Goal: Transaction & Acquisition: Book appointment/travel/reservation

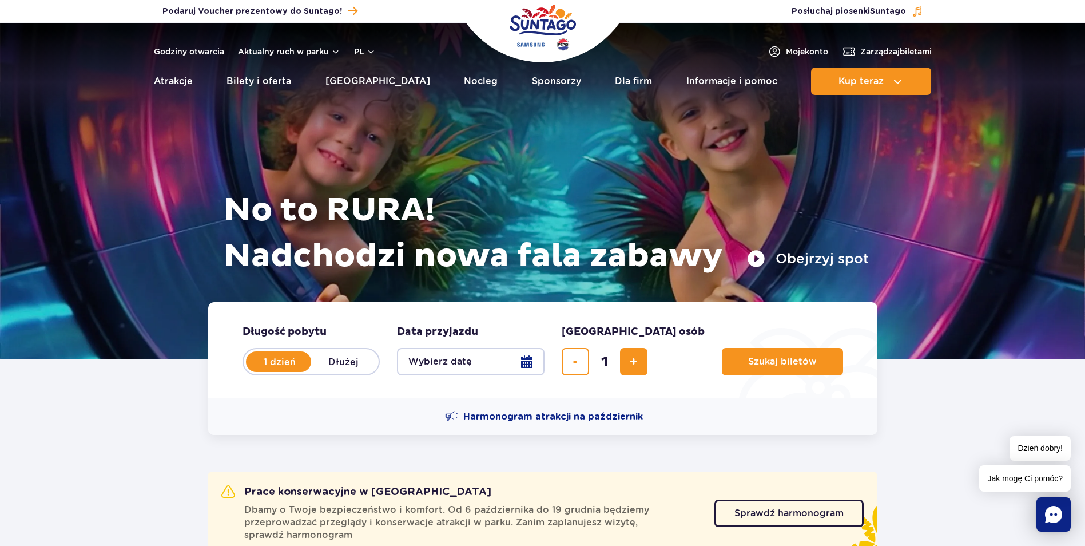
click at [458, 368] on button "Wybierz datę" at bounding box center [471, 361] width 148 height 27
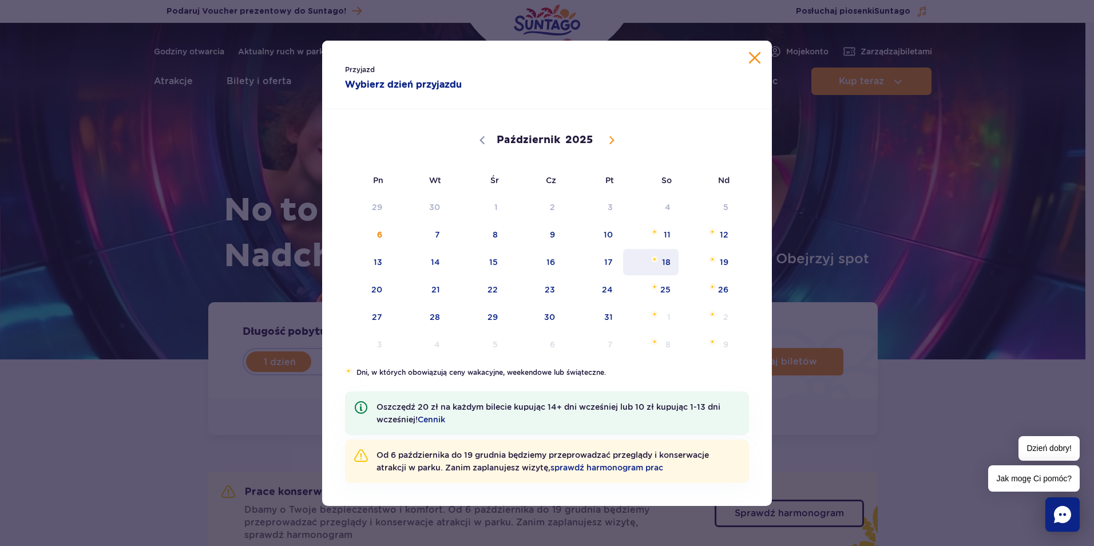
click at [663, 266] on span "18" at bounding box center [651, 262] width 58 height 26
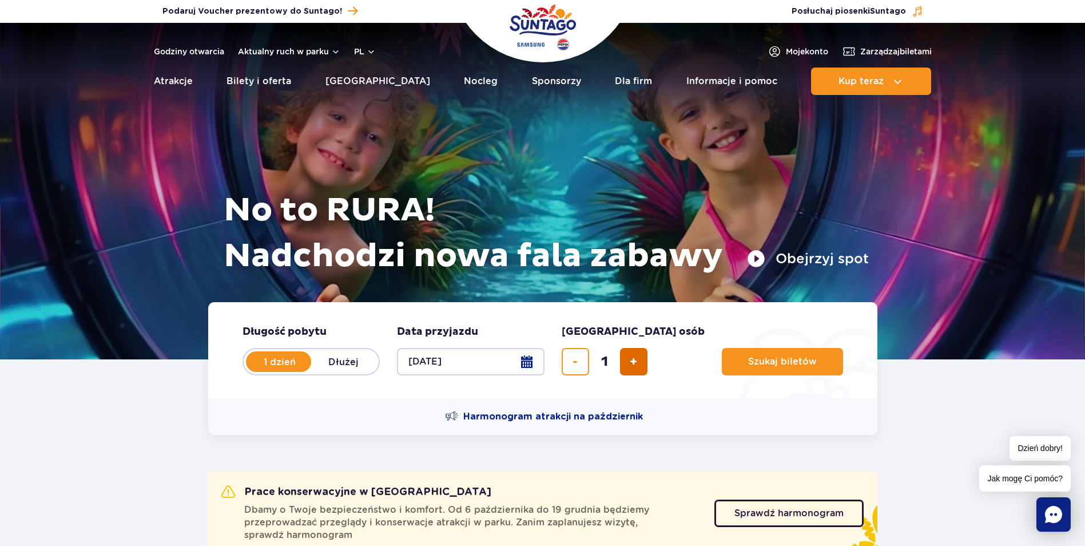
click at [633, 362] on span "dodaj bilet" at bounding box center [633, 362] width 7 height 0
type input "3"
click at [733, 370] on button "Szukaj biletów" at bounding box center [782, 361] width 121 height 27
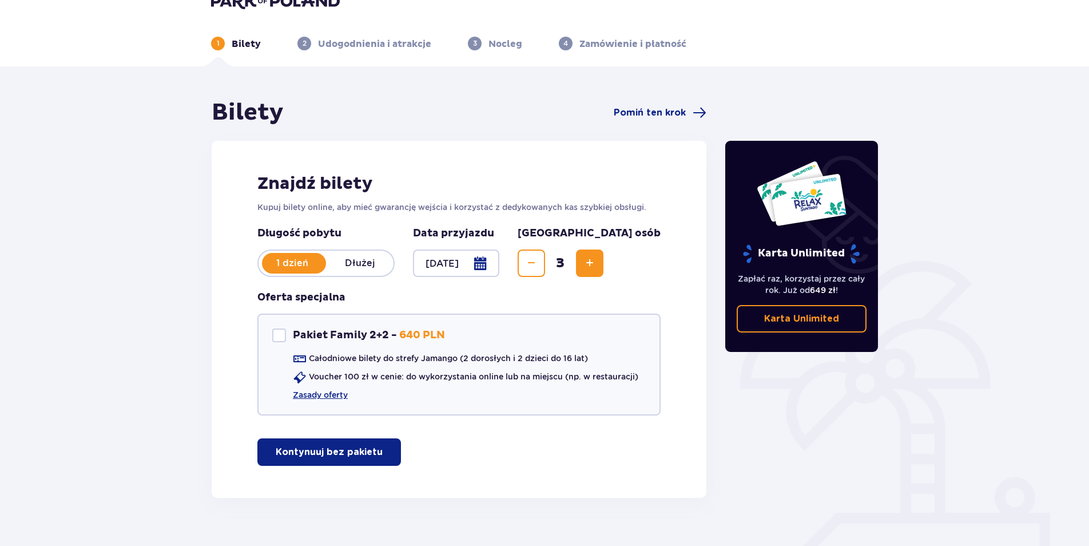
scroll to position [43, 0]
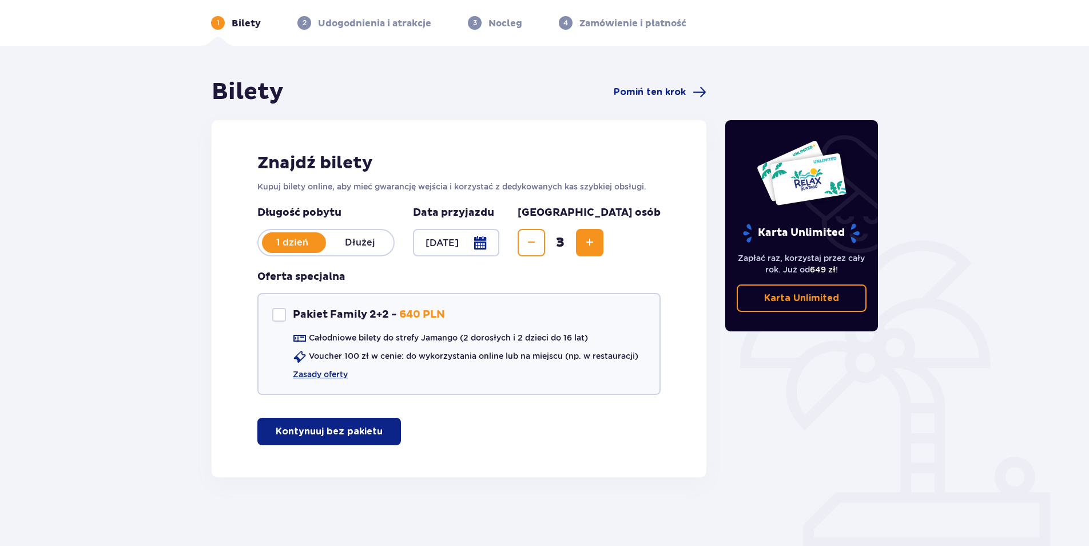
click at [382, 435] on span "button" at bounding box center [385, 432] width 14 height 14
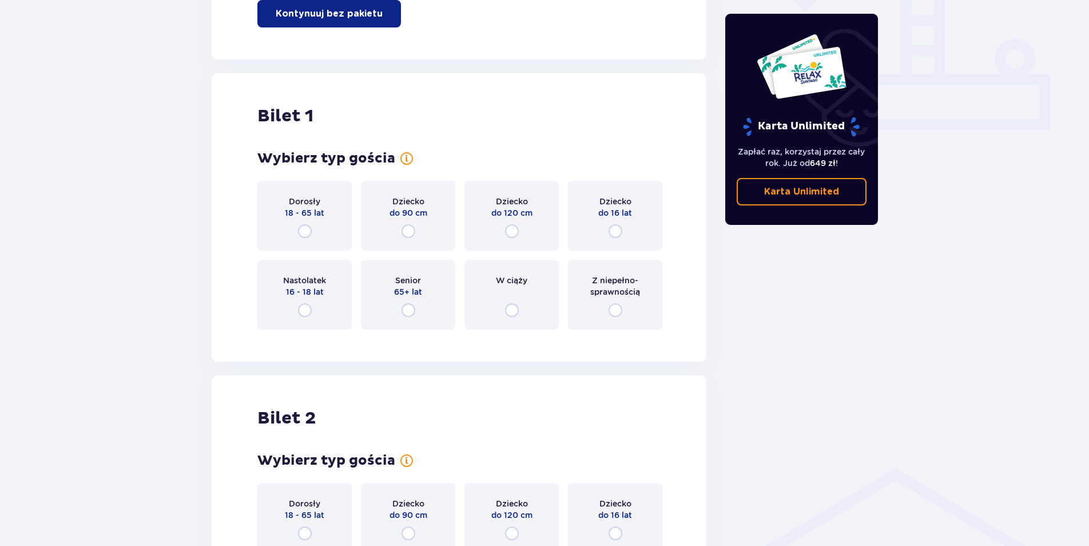
scroll to position [521, 0]
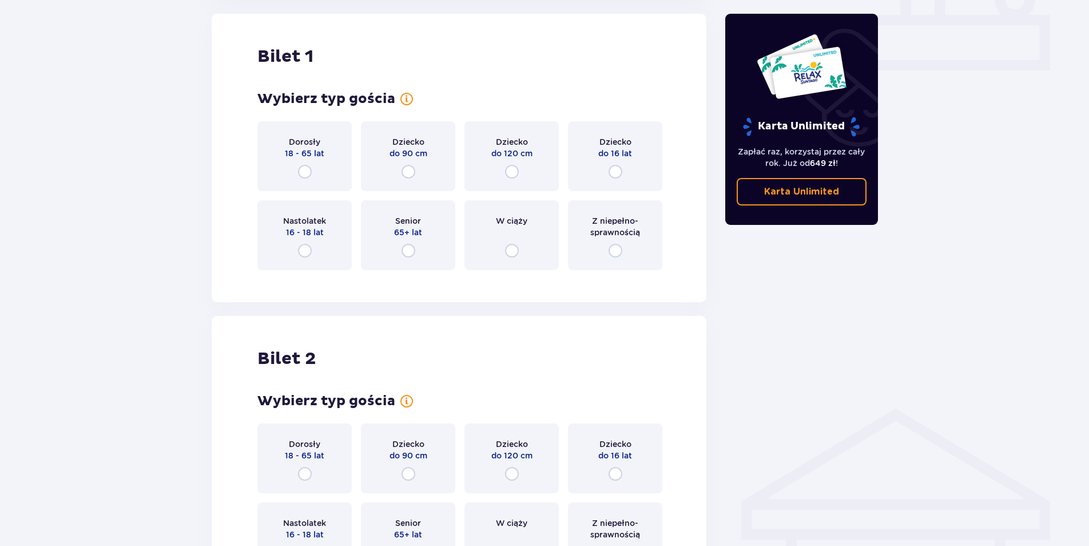
click at [299, 173] on input "radio" at bounding box center [305, 172] width 14 height 14
radio input "true"
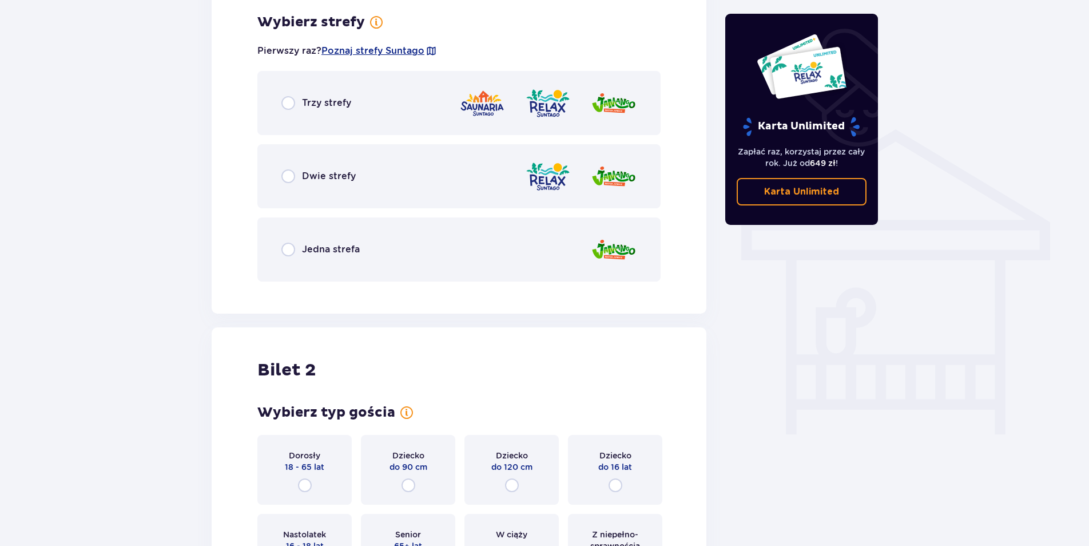
scroll to position [514, 0]
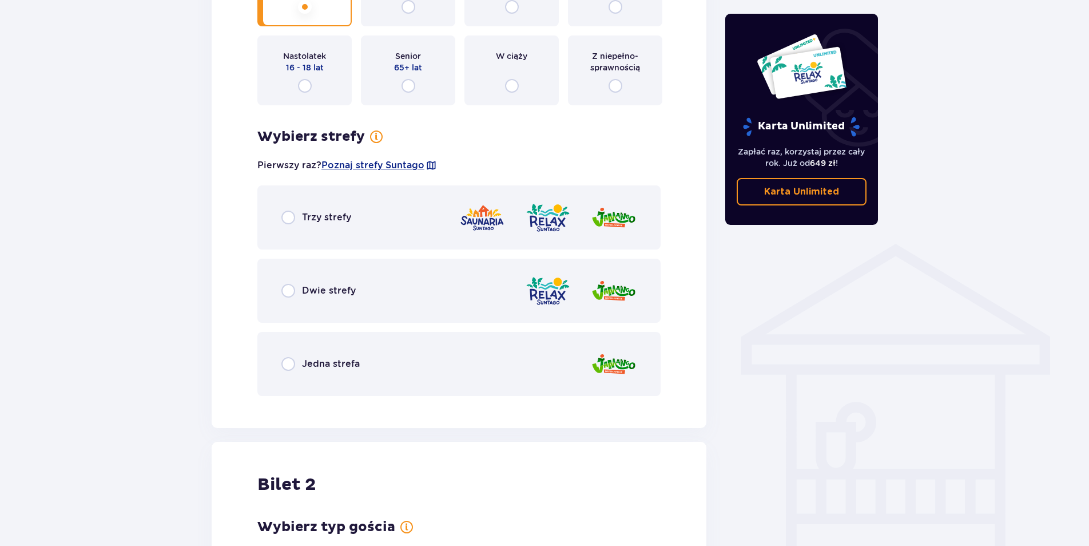
click at [298, 359] on div "Jedna strefa" at bounding box center [320, 364] width 78 height 14
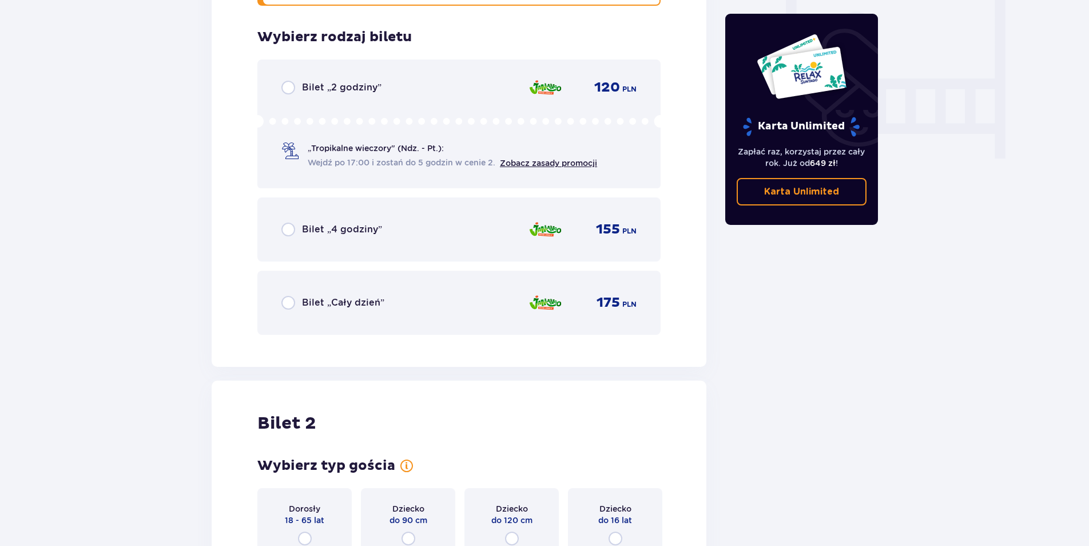
scroll to position [1033, 0]
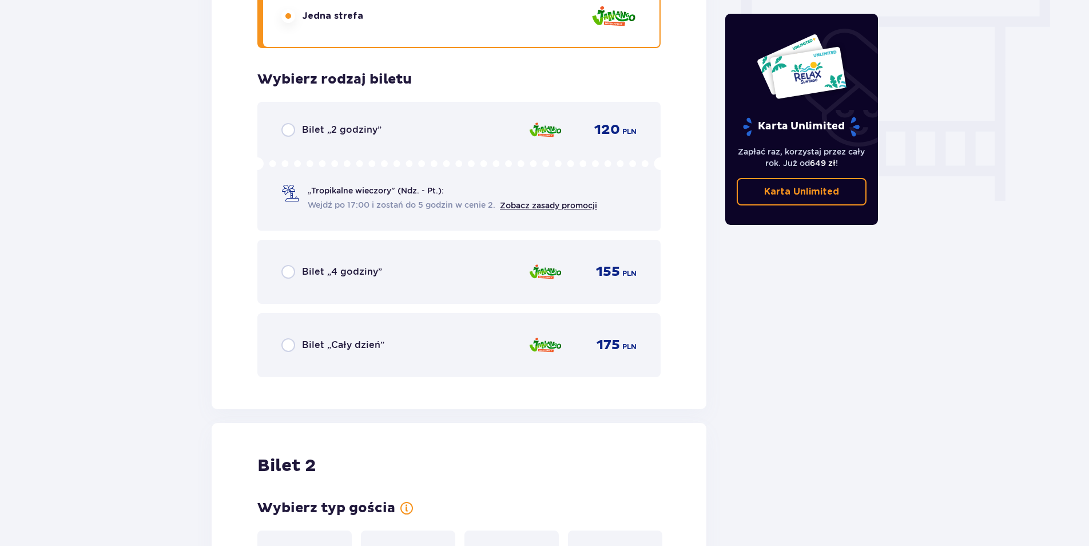
click at [278, 346] on div "Bilet „Cały dzień” 175 PLN" at bounding box center [458, 345] width 403 height 64
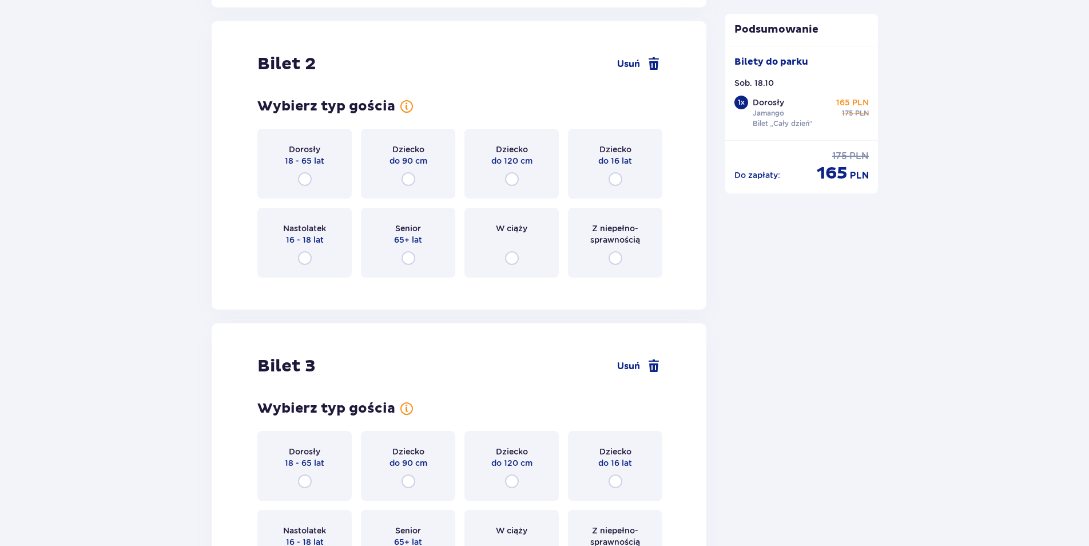
scroll to position [1442, 0]
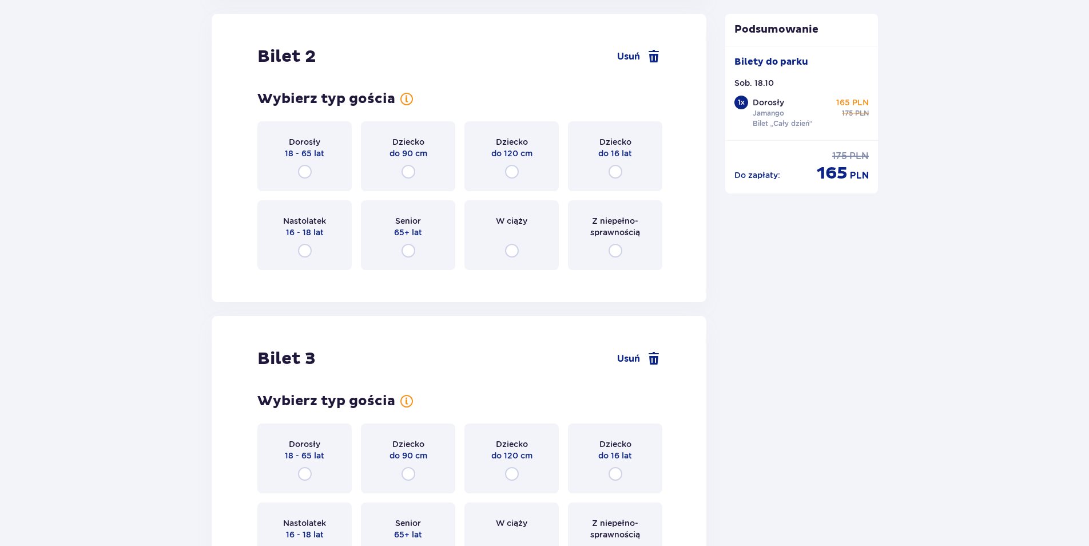
click at [616, 174] on input "radio" at bounding box center [616, 172] width 14 height 14
radio input "true"
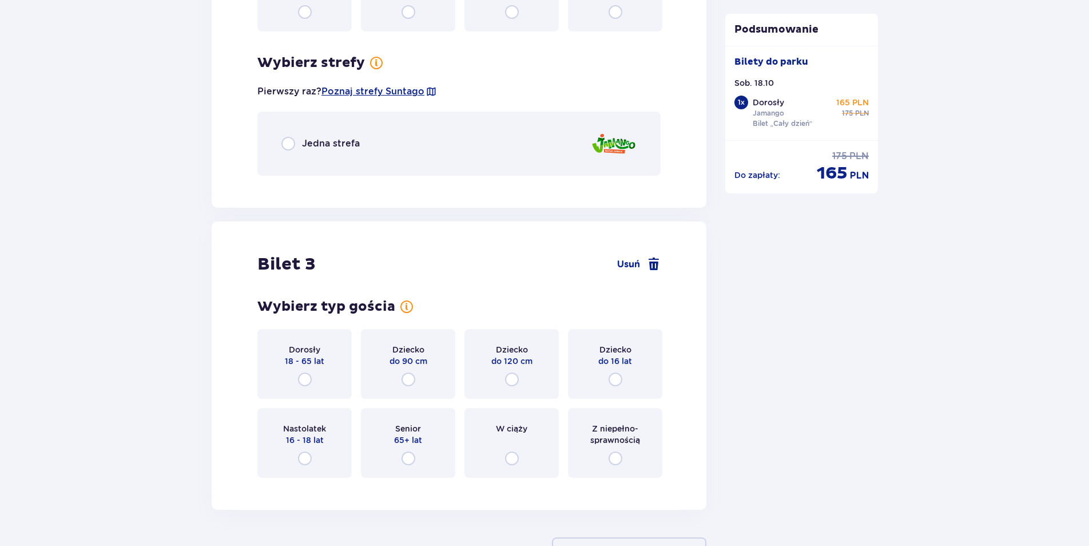
scroll to position [1768, 0]
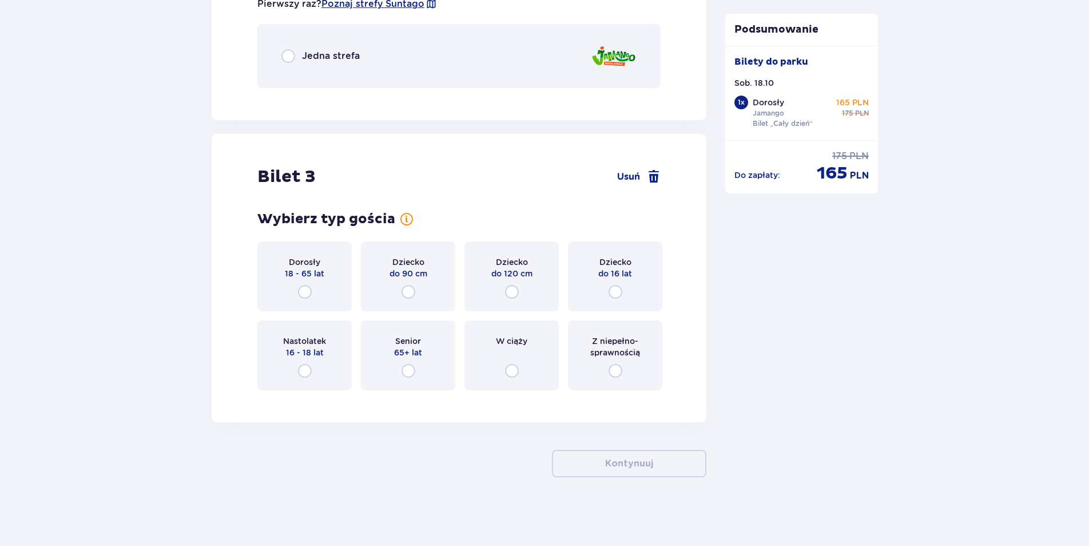
click at [290, 56] on input "radio" at bounding box center [288, 56] width 14 height 14
radio input "true"
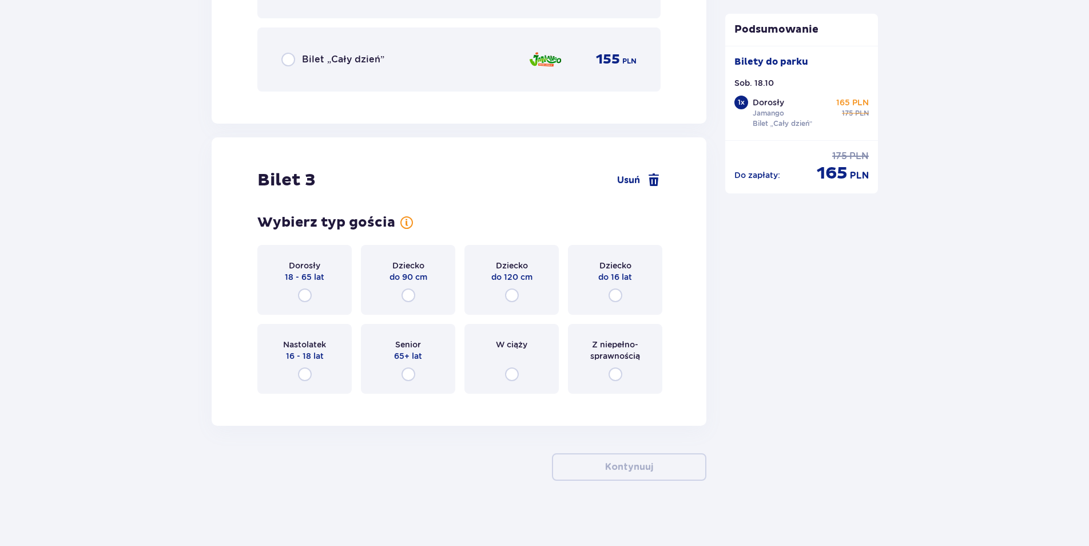
scroll to position [2095, 0]
click at [618, 294] on input "radio" at bounding box center [616, 295] width 14 height 14
radio input "true"
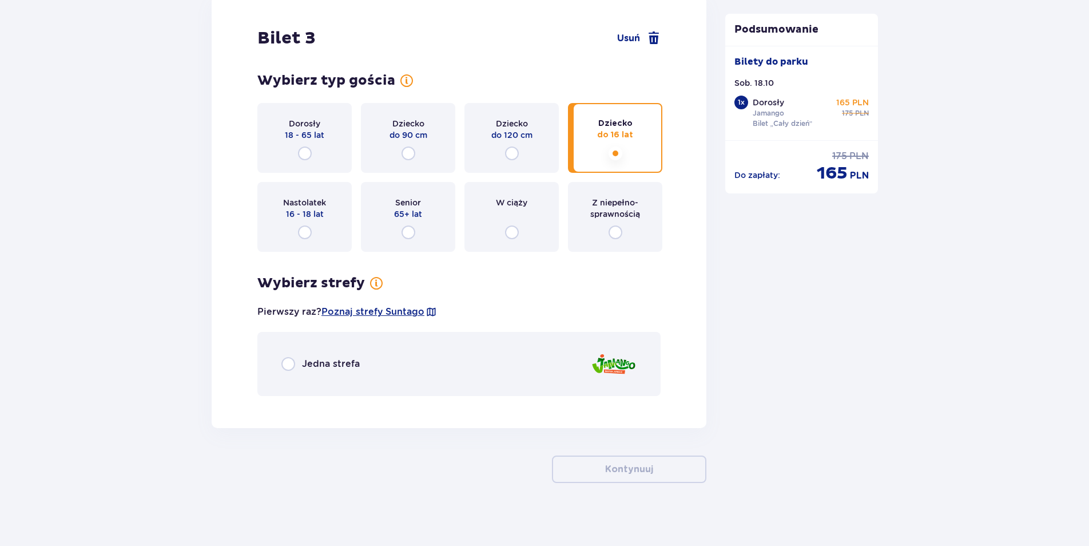
scroll to position [2242, 0]
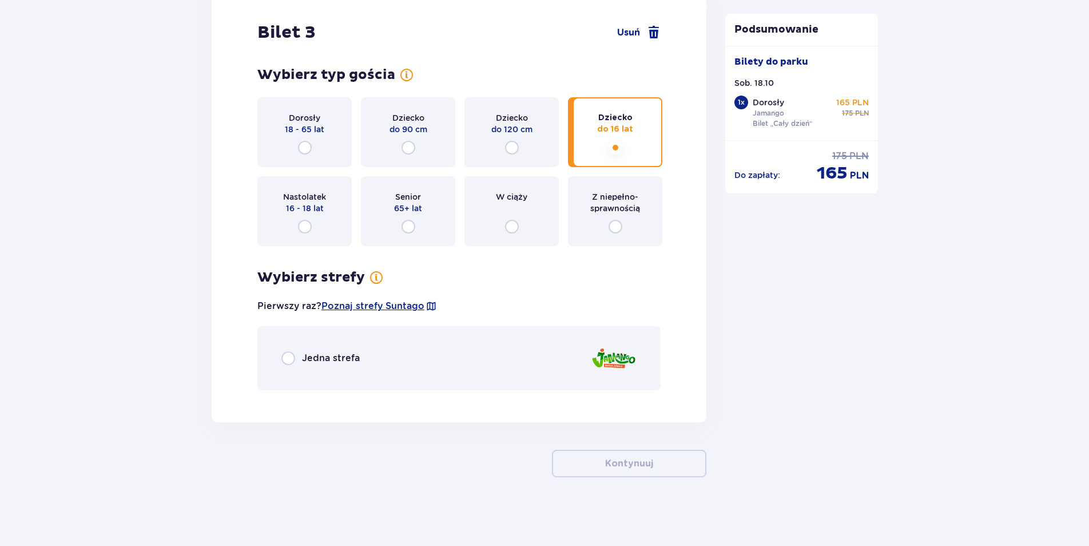
click at [293, 355] on input "radio" at bounding box center [288, 358] width 14 height 14
radio input "true"
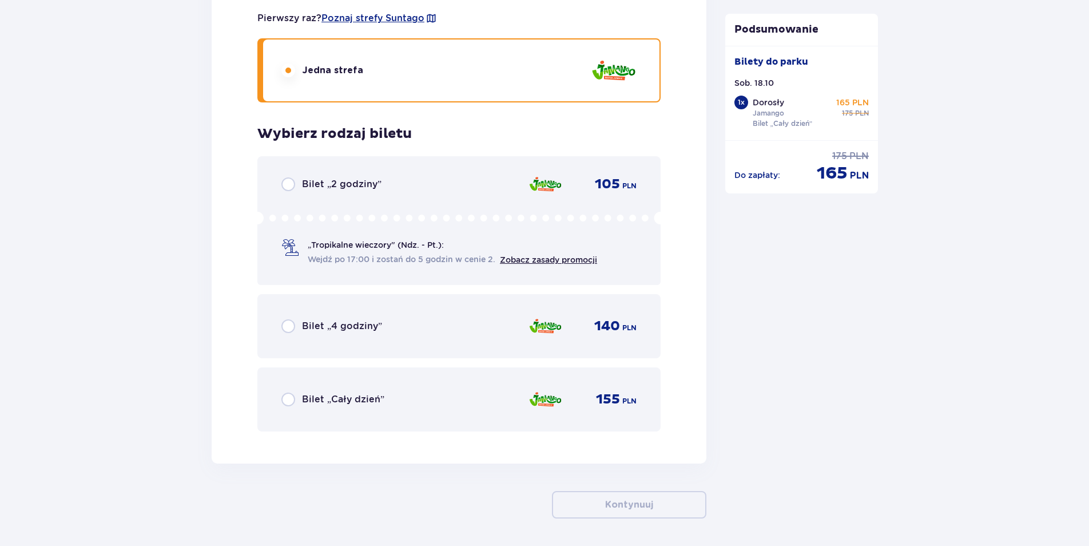
scroll to position [2571, 0]
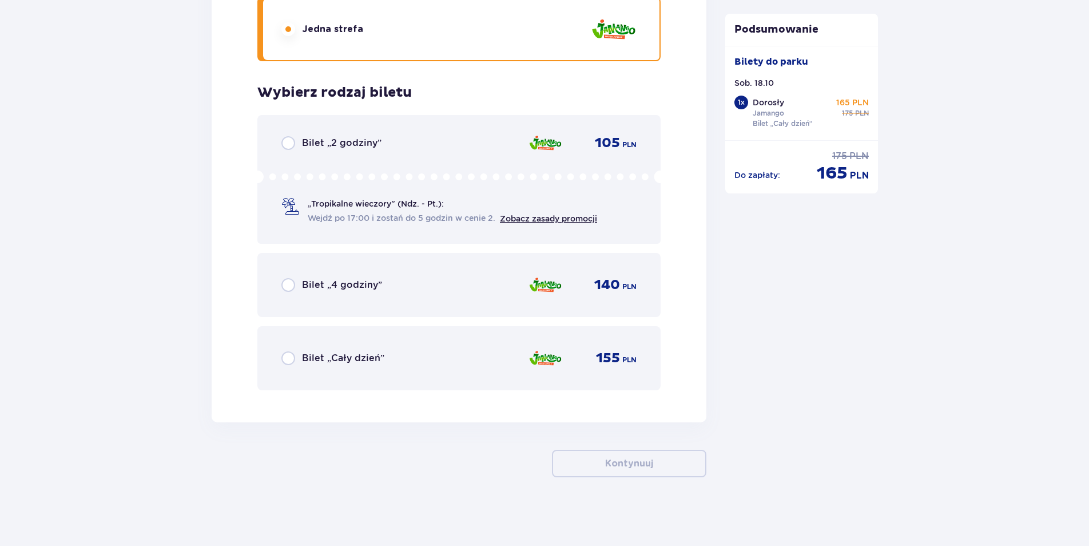
click at [307, 360] on span "Bilet „Cały dzień”" at bounding box center [343, 358] width 82 height 13
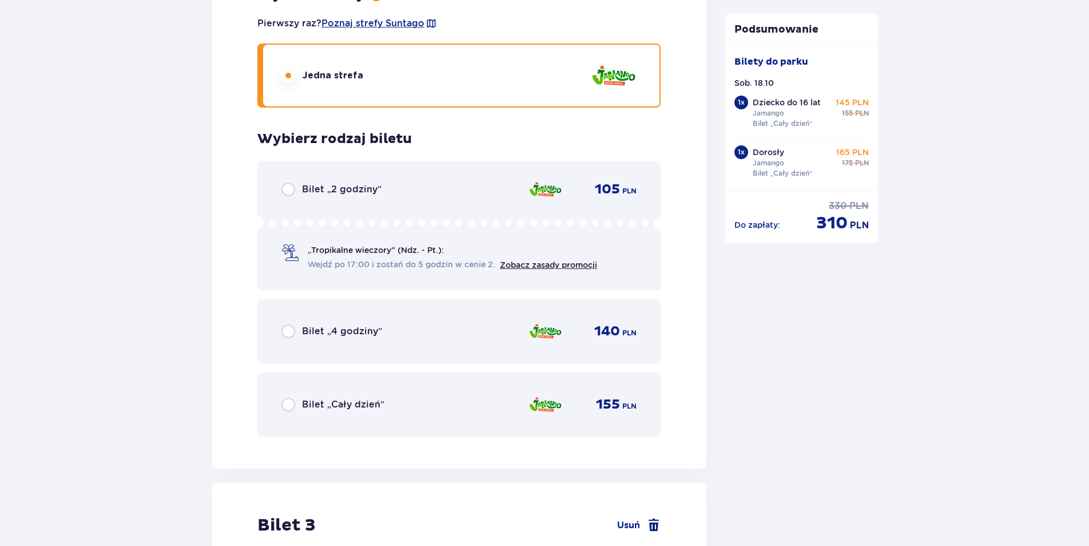
scroll to position [1774, 0]
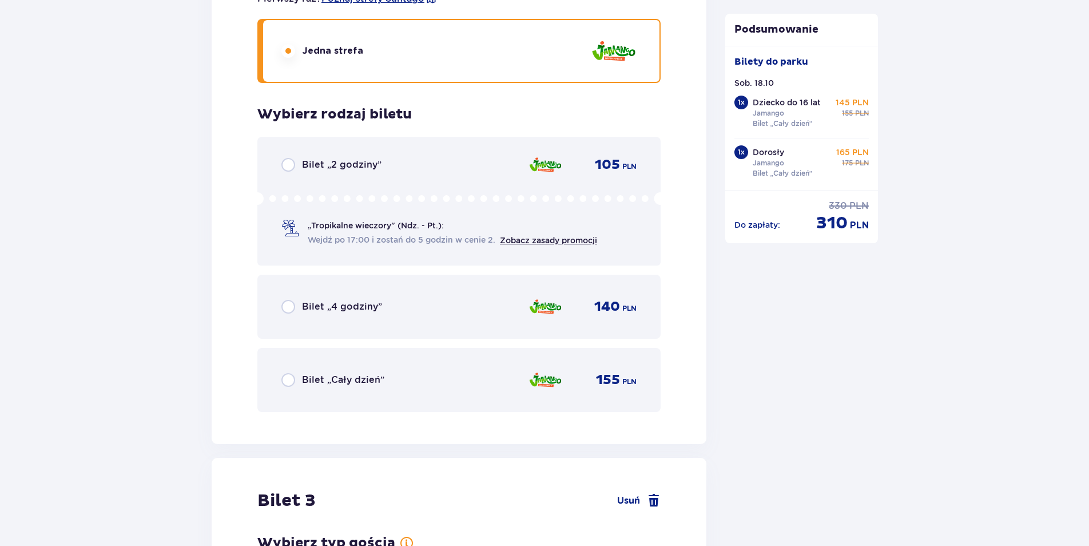
click at [289, 380] on input "radio" at bounding box center [288, 380] width 14 height 14
radio input "true"
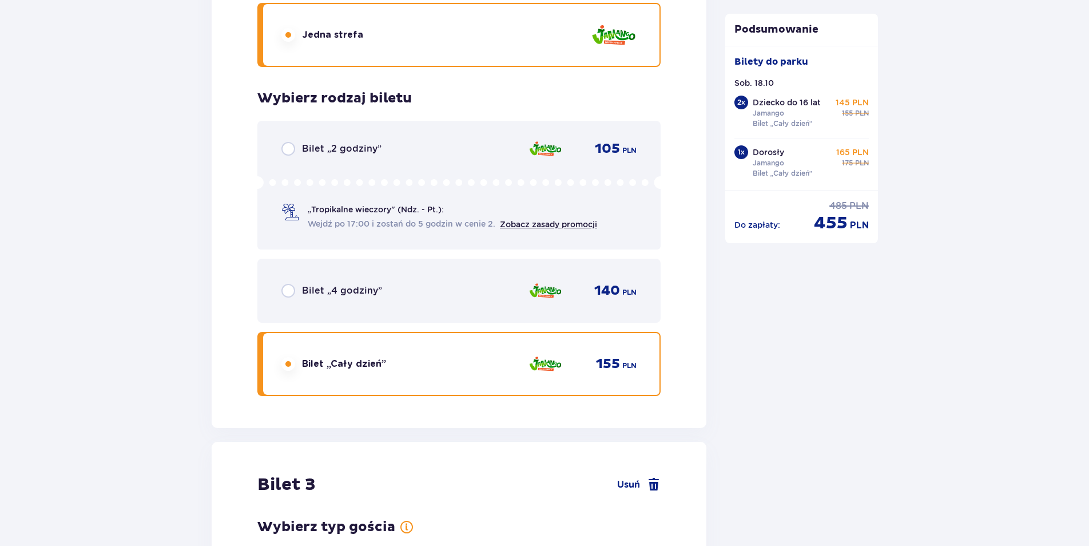
scroll to position [2687, 0]
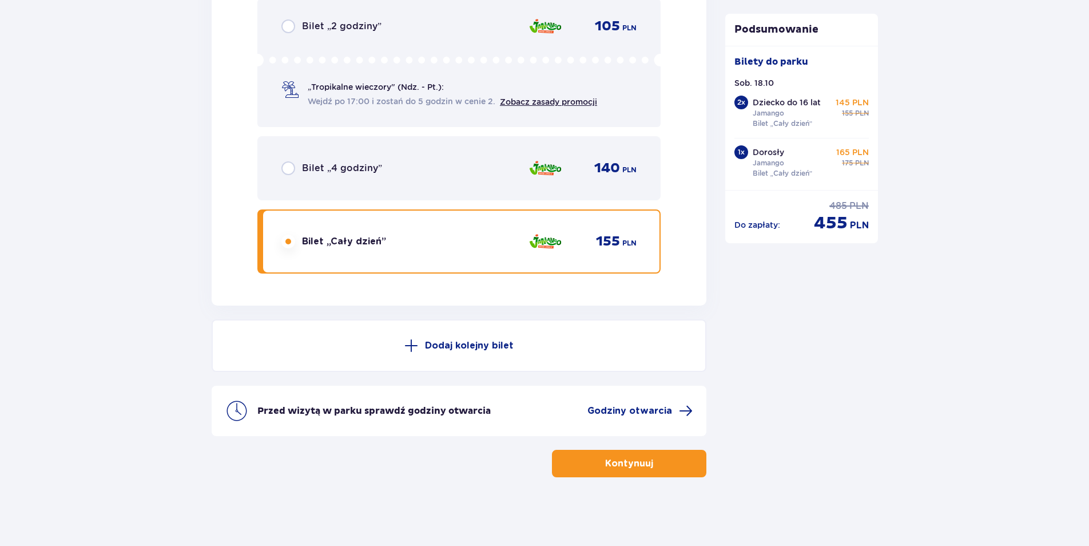
click at [628, 461] on p "Kontynuuj" at bounding box center [629, 463] width 48 height 13
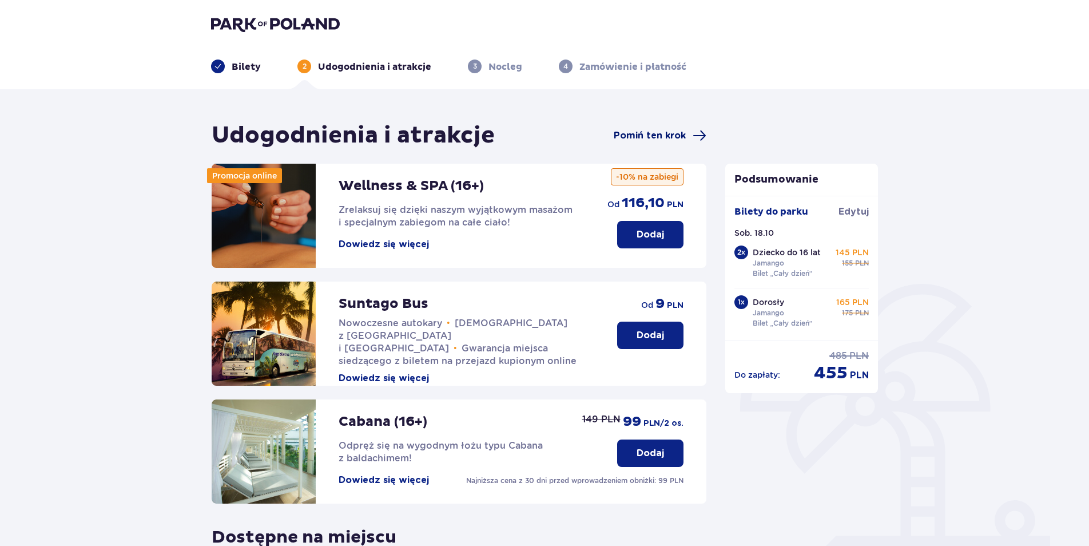
click at [681, 136] on span "Pomiń ten krok" at bounding box center [650, 135] width 72 height 13
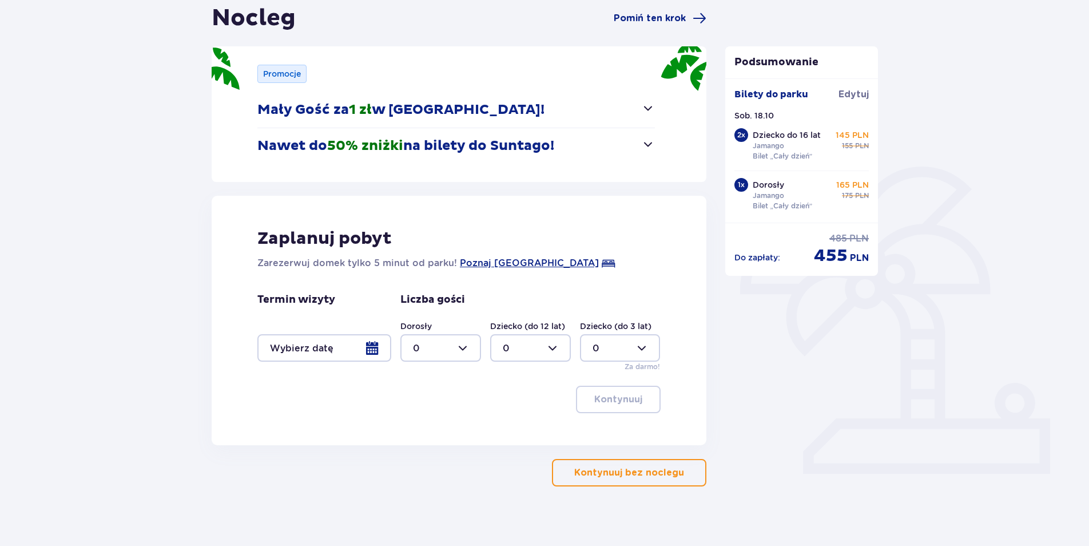
scroll to position [126, 0]
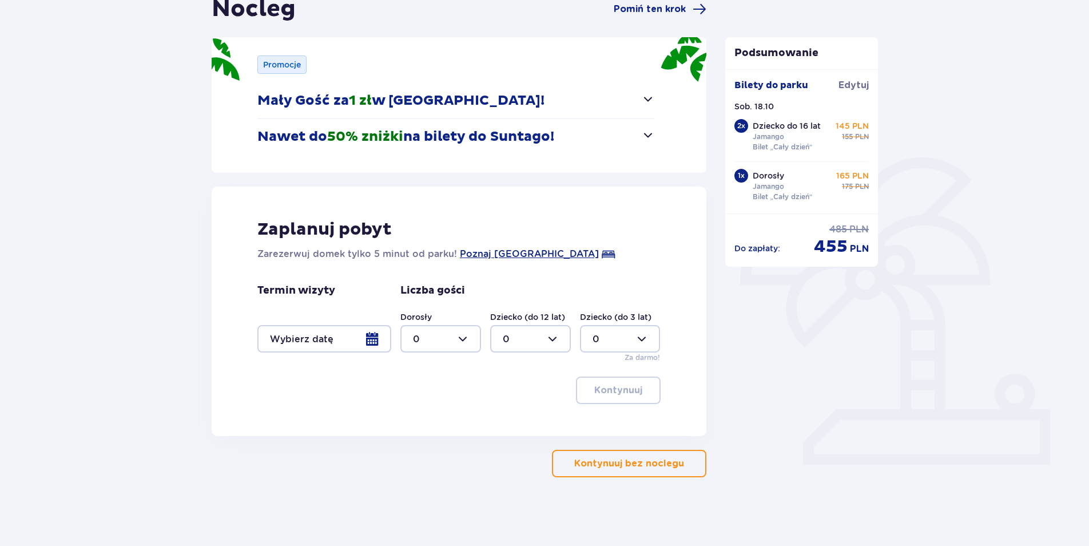
click at [642, 97] on span "button" at bounding box center [648, 99] width 14 height 14
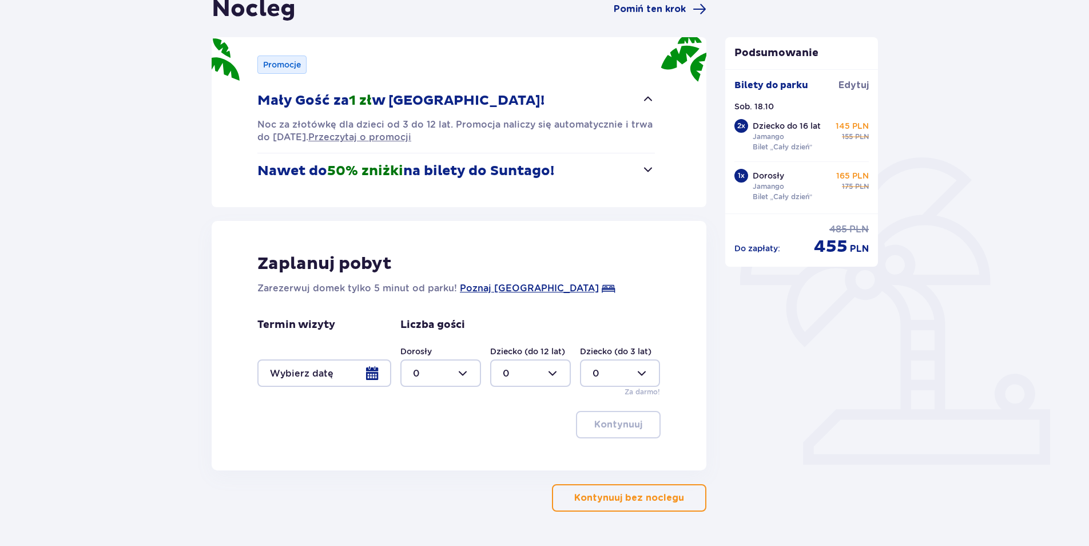
click at [638, 166] on button "Nawet do 50% zniżki na bilety do Suntago!" at bounding box center [456, 170] width 398 height 35
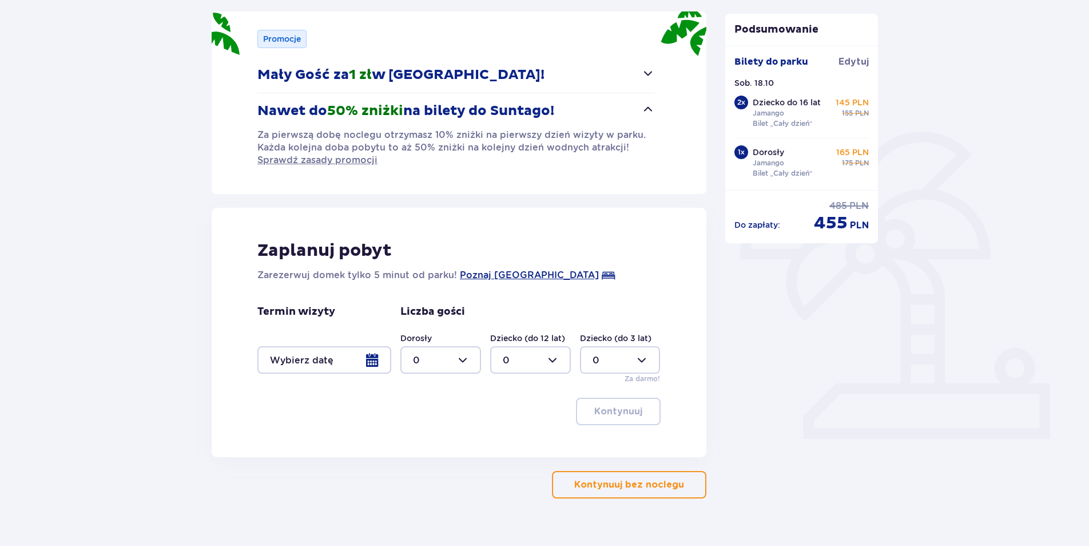
scroll to position [173, 0]
